Goal: Task Accomplishment & Management: Manage account settings

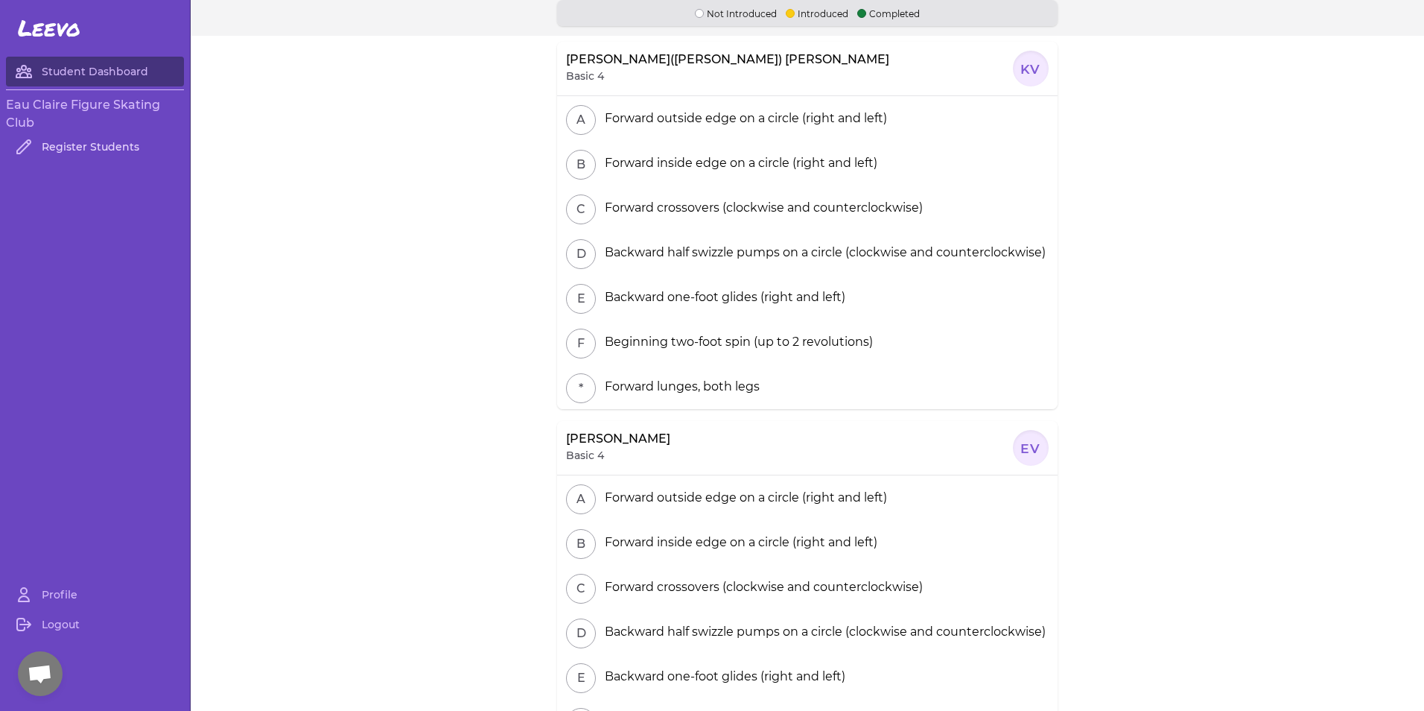
click at [76, 145] on link "Register Students" at bounding box center [95, 147] width 178 height 30
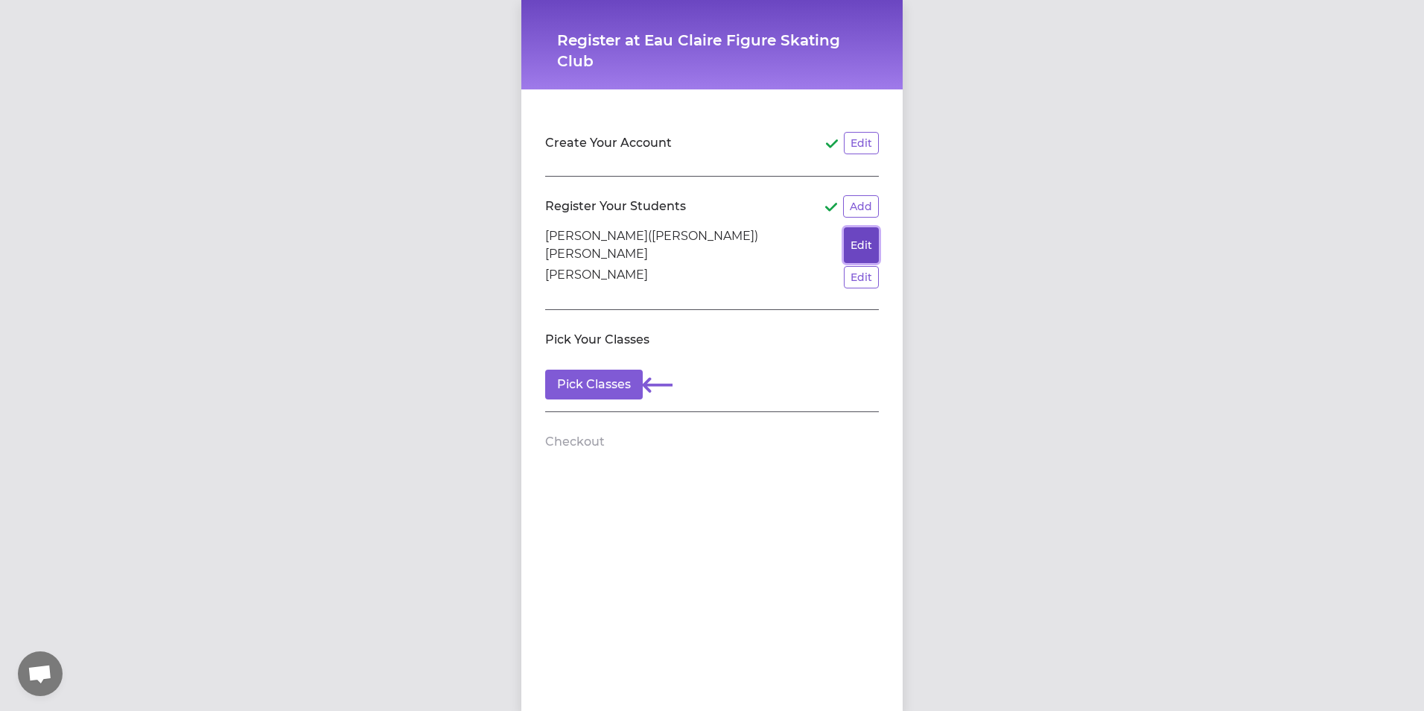
click at [857, 232] on button "Edit" at bounding box center [861, 245] width 35 height 36
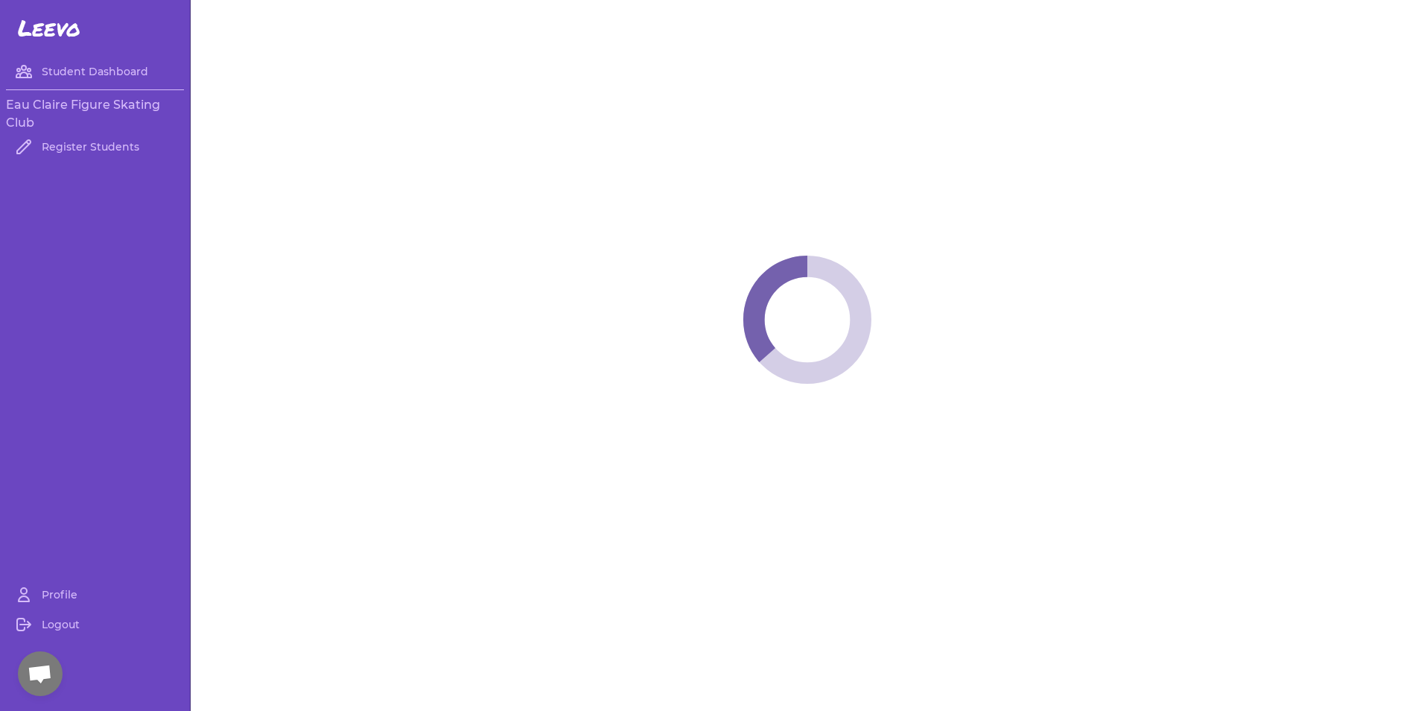
select select "WI"
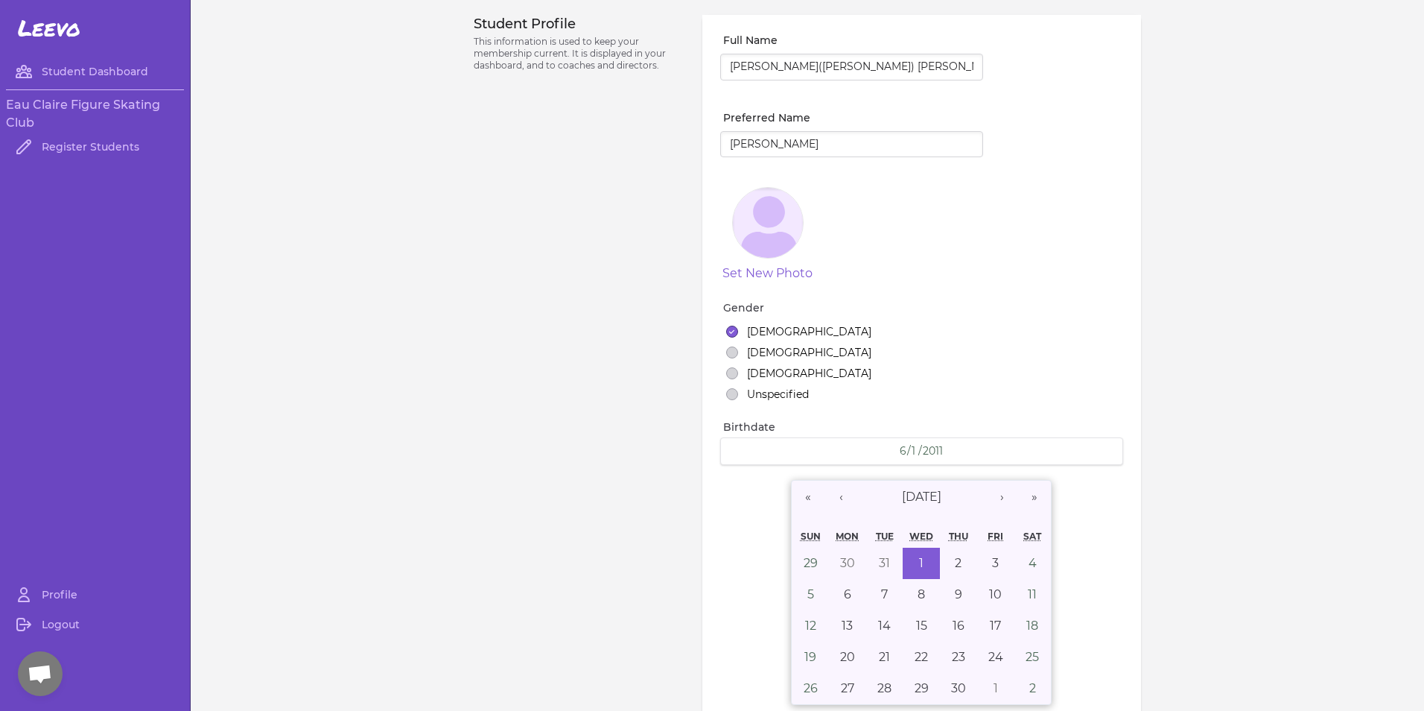
select select "4"
click at [103, 69] on link "Student Dashboard" at bounding box center [95, 72] width 178 height 30
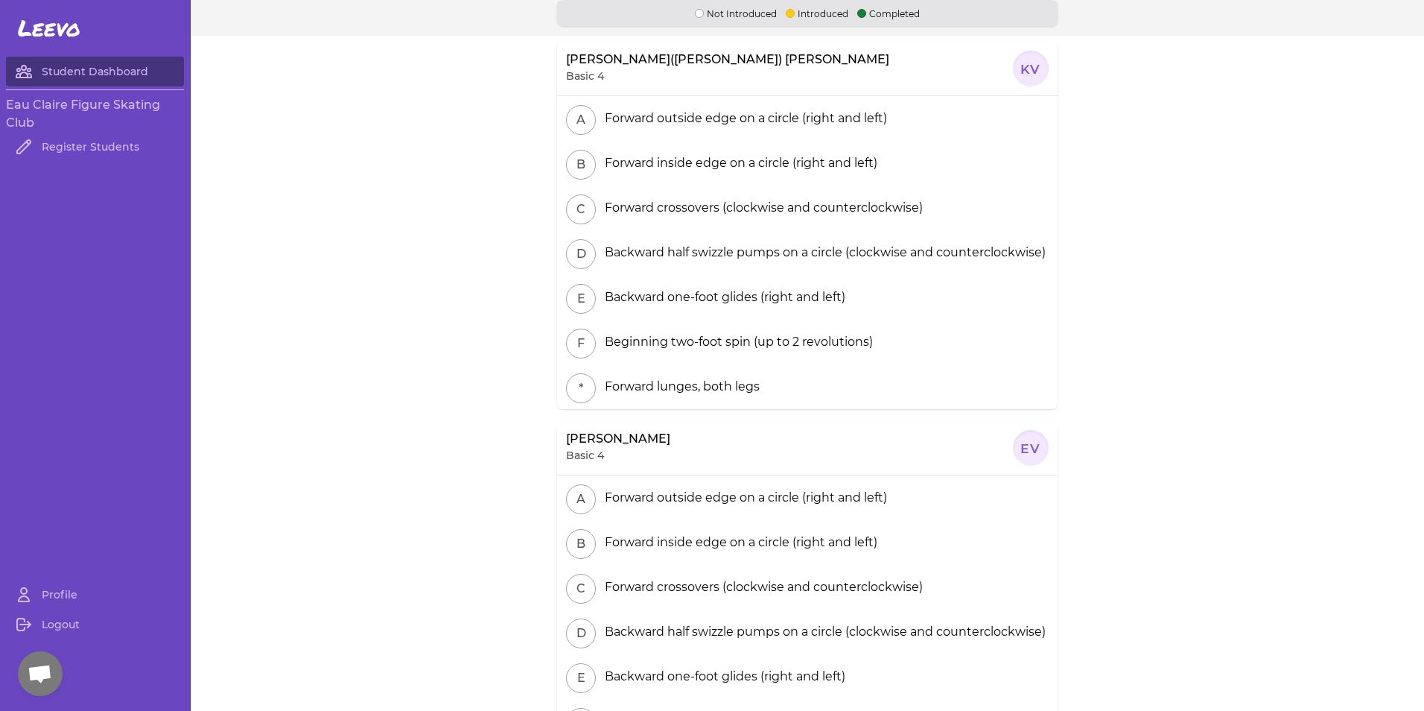
scroll to position [77, 0]
